Goal: Task Accomplishment & Management: Complete application form

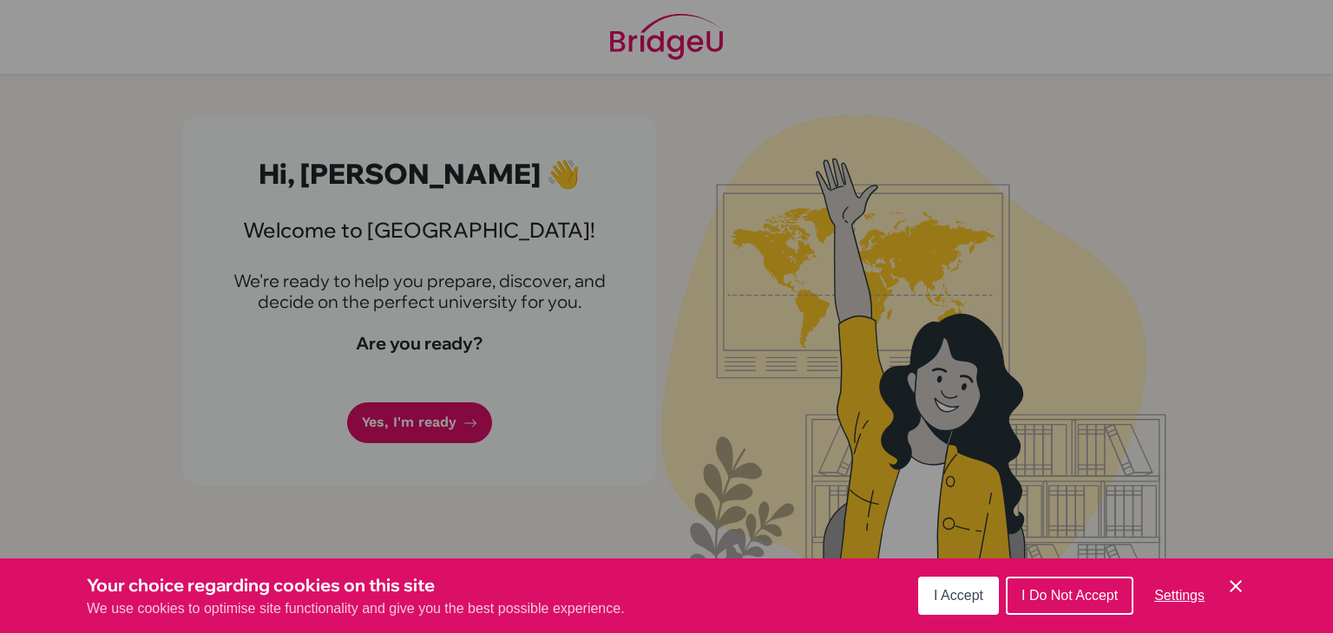
click at [1236, 586] on icon "Save and close" at bounding box center [1236, 587] width 12 height 12
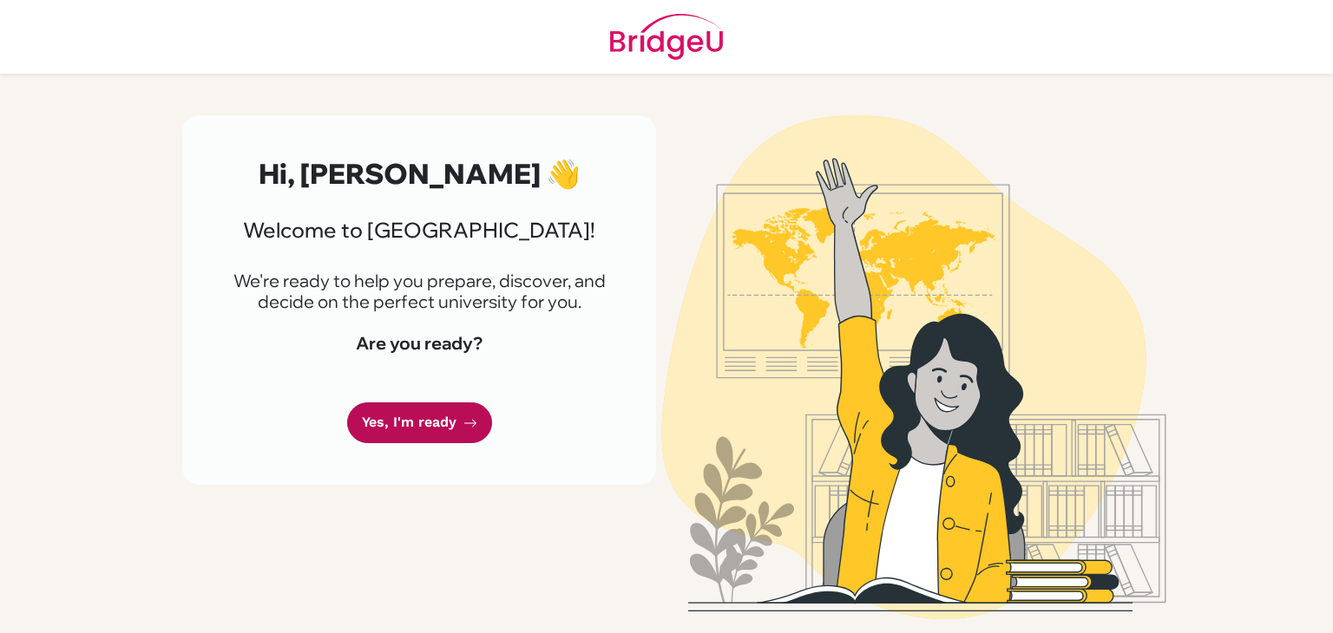
click at [434, 428] on link "Yes, I'm ready" at bounding box center [419, 423] width 145 height 41
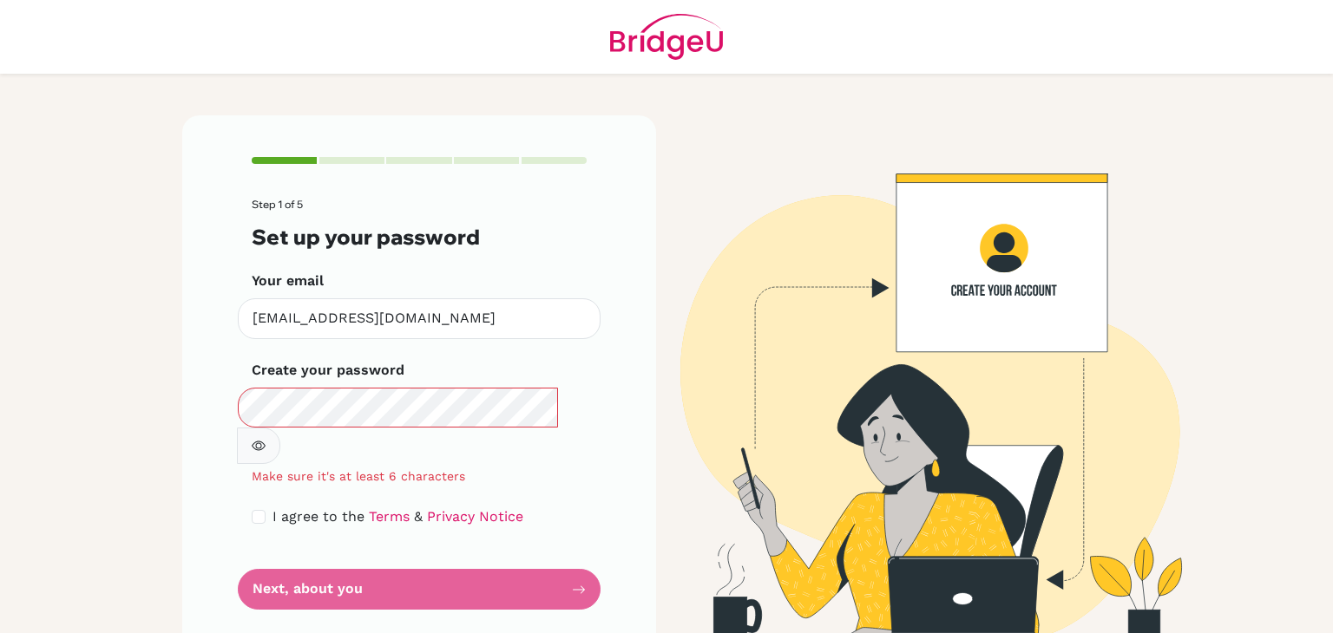
click at [266, 439] on icon "button" at bounding box center [259, 446] width 14 height 14
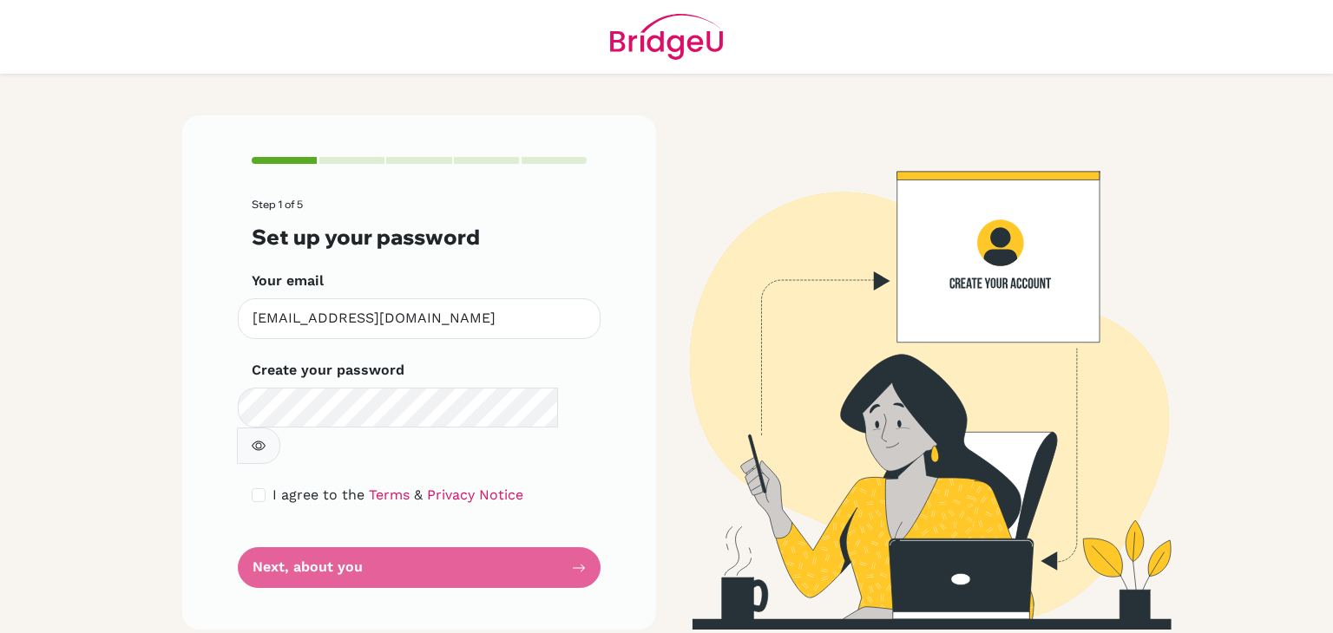
click at [266, 439] on icon "button" at bounding box center [259, 446] width 14 height 14
click at [250, 462] on div "Step 1 of 5 Set up your password Your email 2828@sistokyo.jp Invalid email Crea…" at bounding box center [419, 372] width 474 height 515
click at [256, 489] on input "checkbox" at bounding box center [259, 496] width 14 height 14
checkbox input "true"
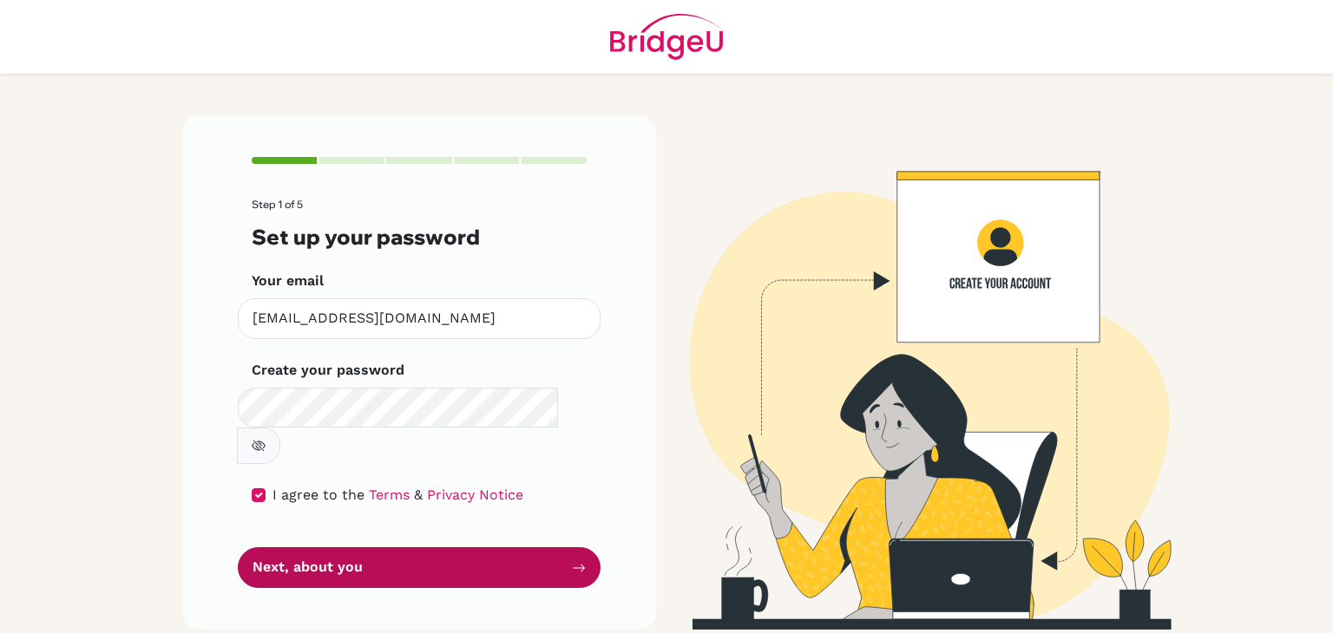
click at [359, 548] on button "Next, about you" at bounding box center [419, 568] width 363 height 41
